Goal: Find specific page/section: Find specific page/section

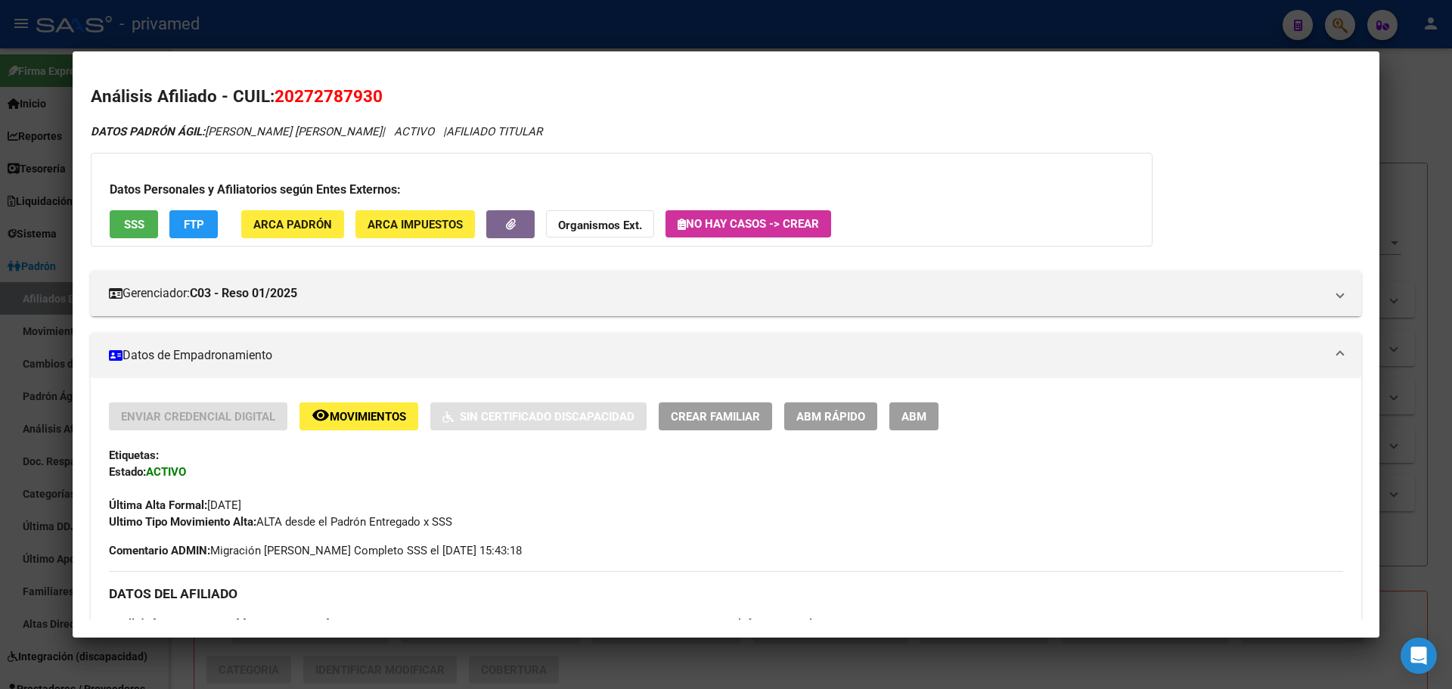
click at [483, 17] on div at bounding box center [726, 344] width 1452 height 689
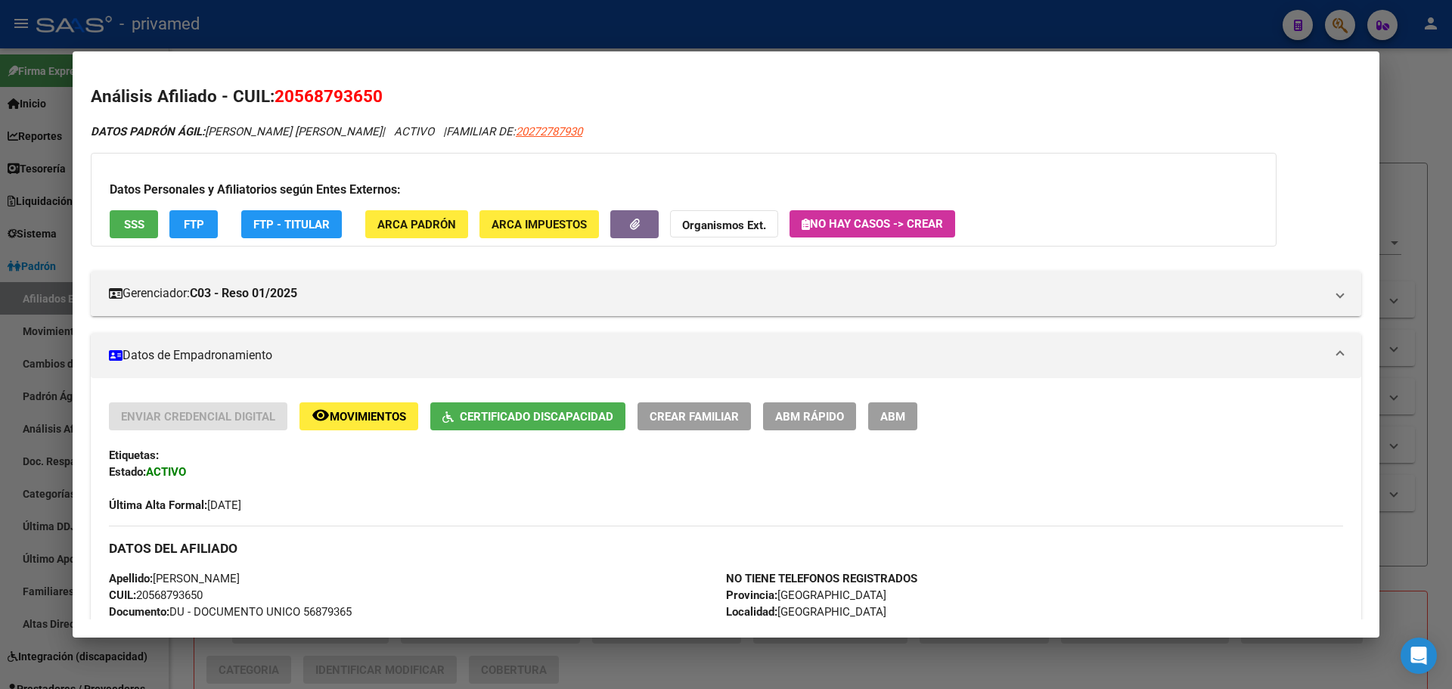
click at [482, 17] on div at bounding box center [726, 344] width 1452 height 689
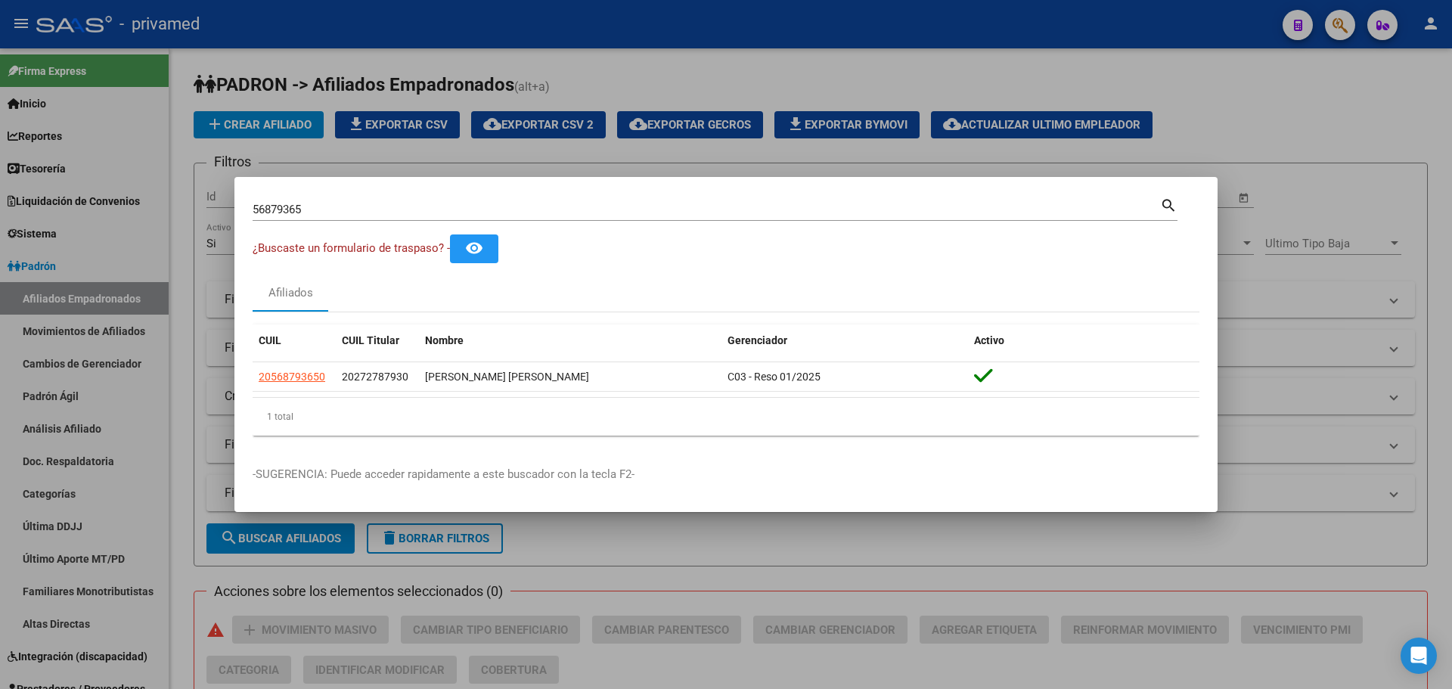
click at [611, 54] on div at bounding box center [726, 344] width 1452 height 689
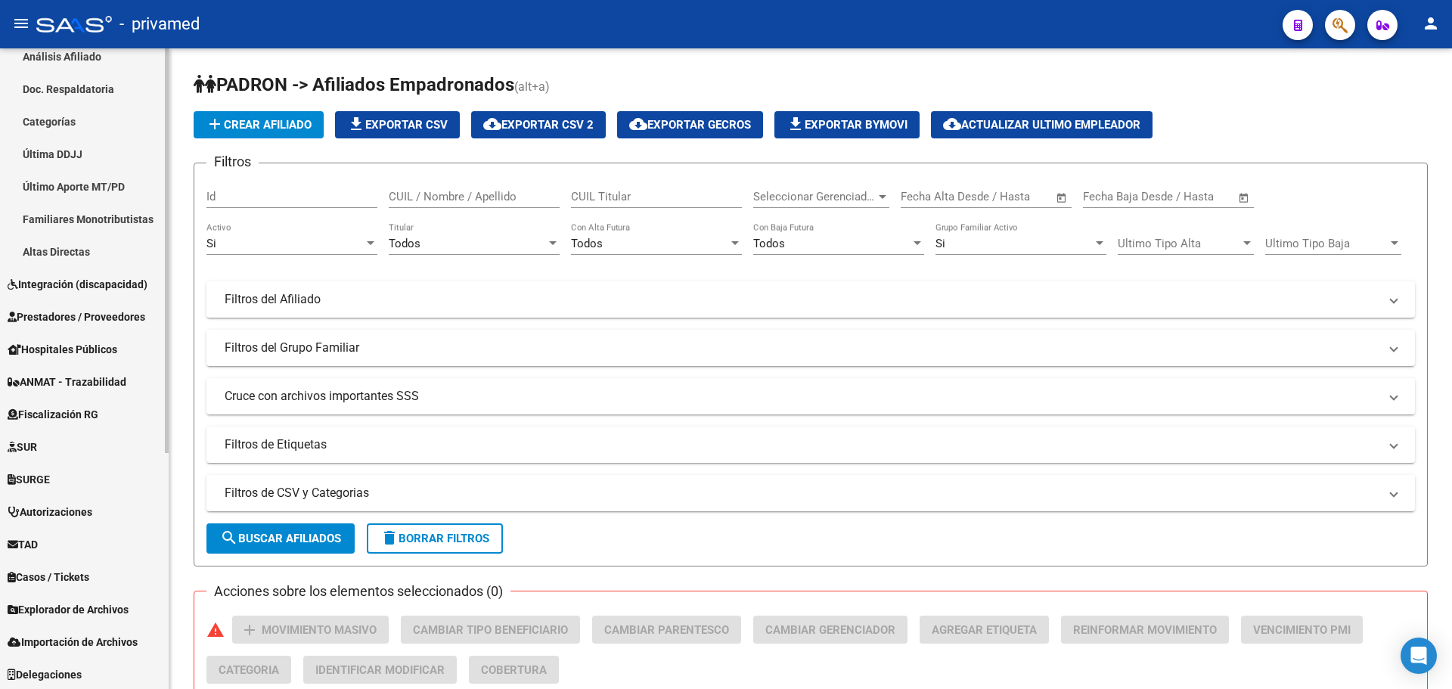
scroll to position [374, 0]
click at [67, 609] on span "Explorador de Archivos" at bounding box center [68, 608] width 121 height 17
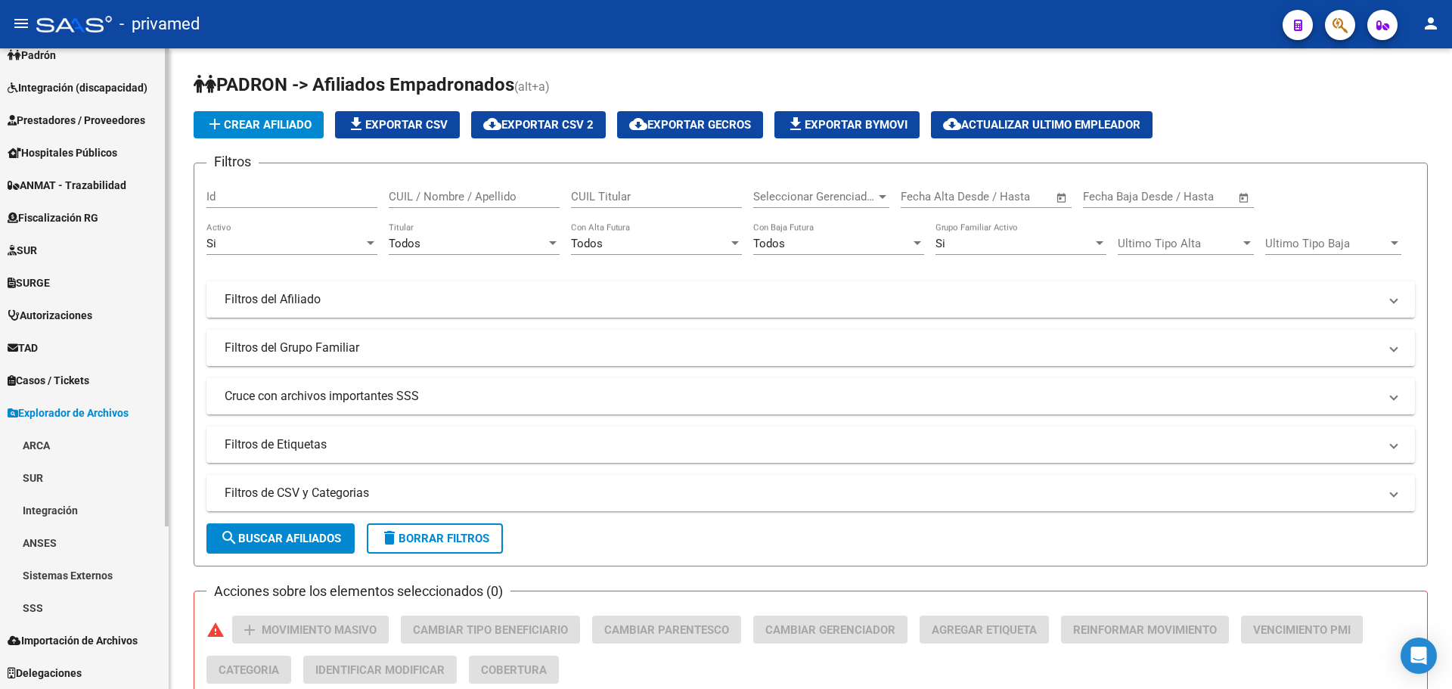
scroll to position [211, 0]
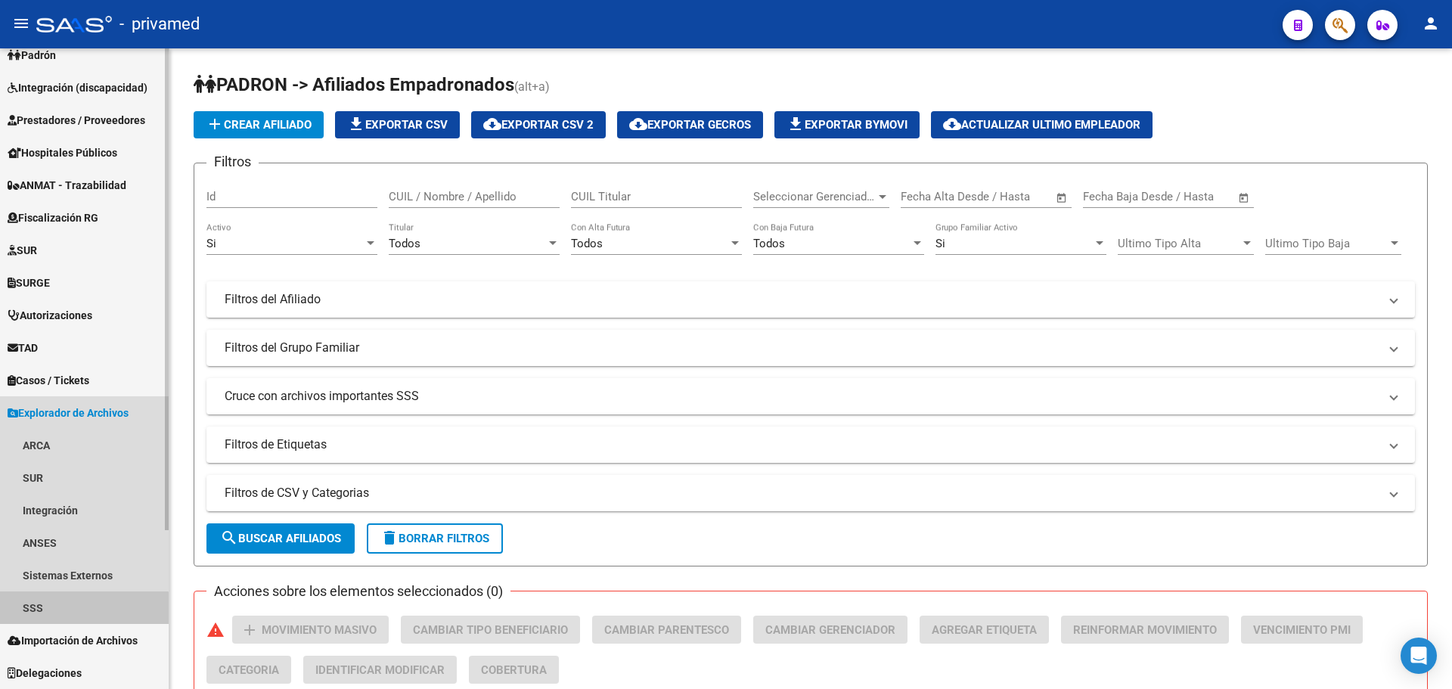
click at [79, 612] on link "SSS" at bounding box center [84, 607] width 169 height 33
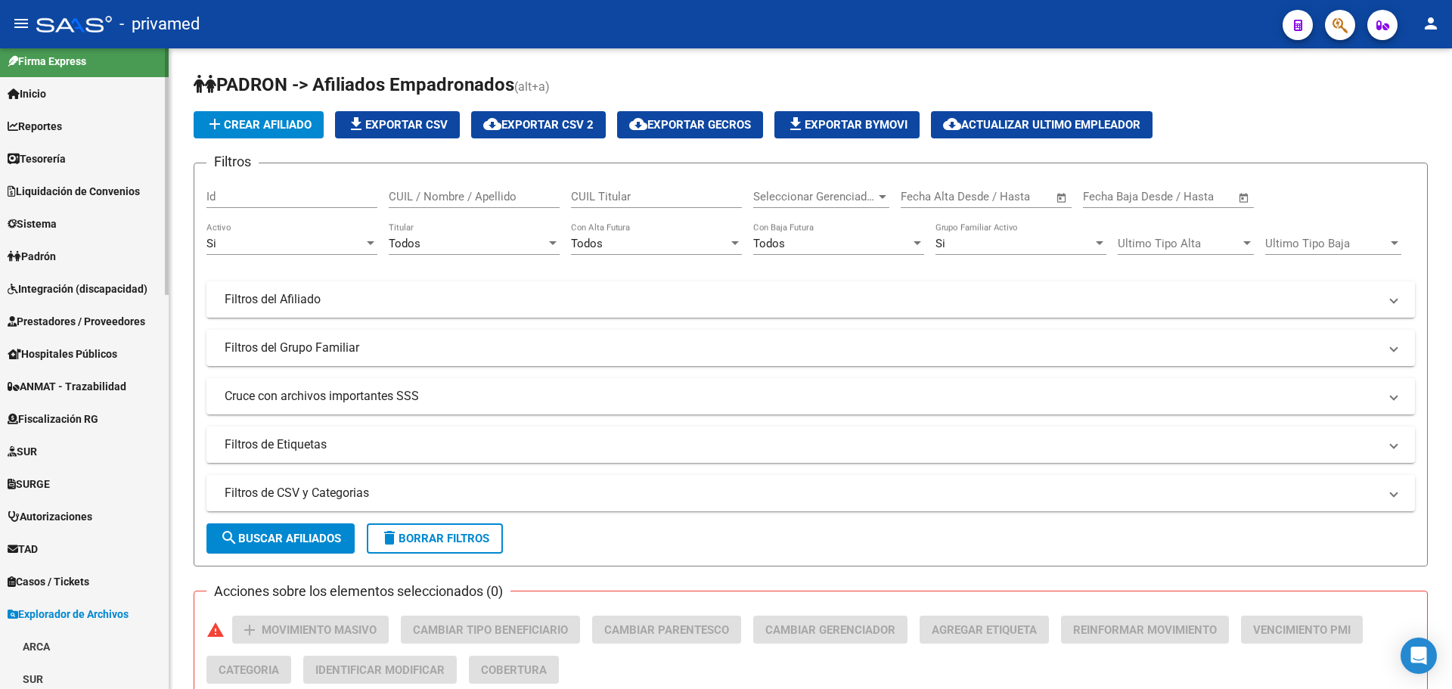
scroll to position [0, 0]
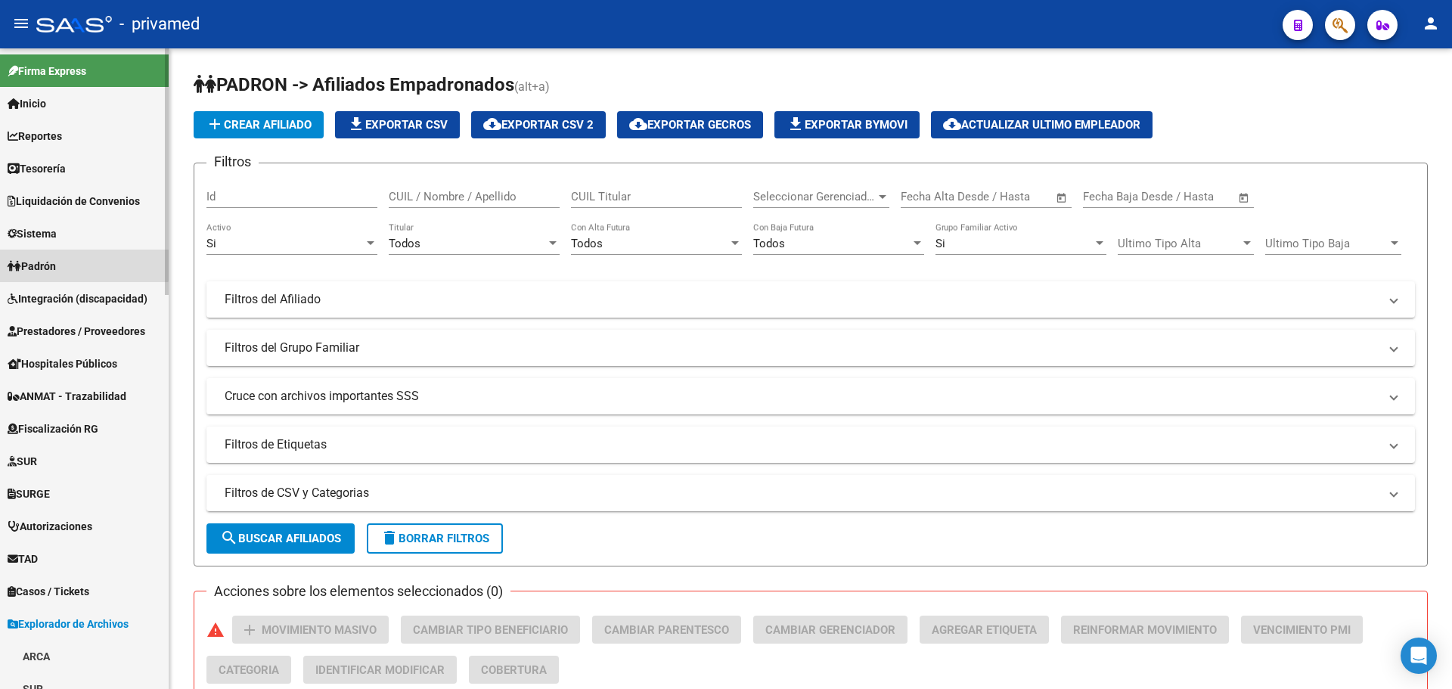
click at [64, 259] on link "Padrón" at bounding box center [84, 266] width 169 height 33
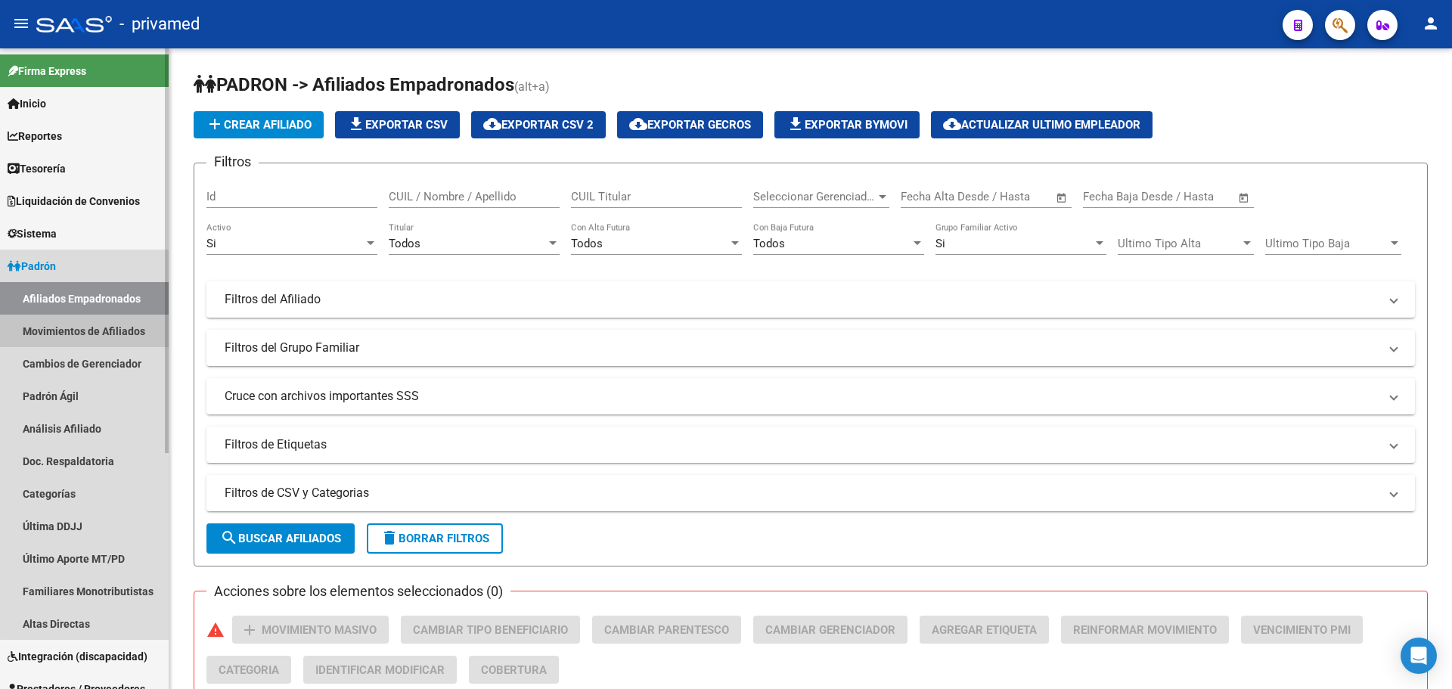
click at [96, 333] on link "Movimientos de Afiliados" at bounding box center [84, 331] width 169 height 33
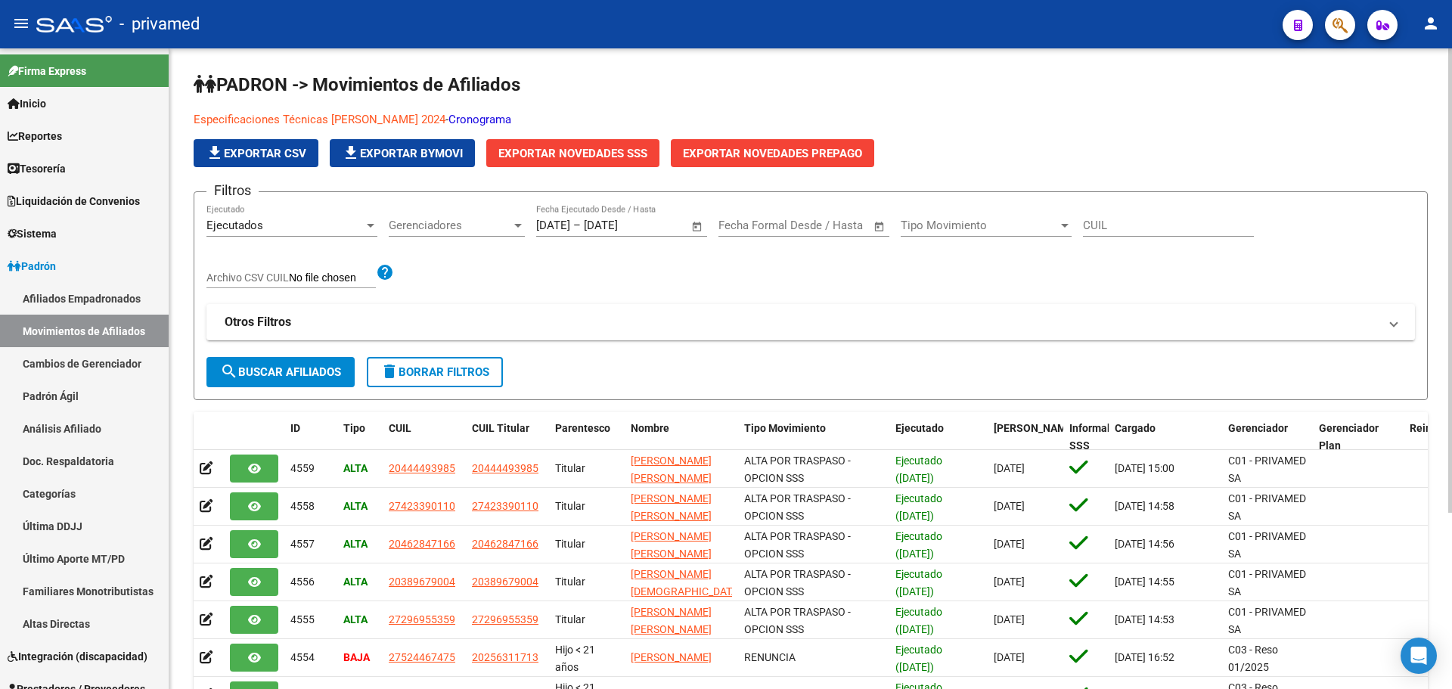
click at [481, 119] on link "Cronograma" at bounding box center [479, 120] width 63 height 14
